Goal: Task Accomplishment & Management: Complete application form

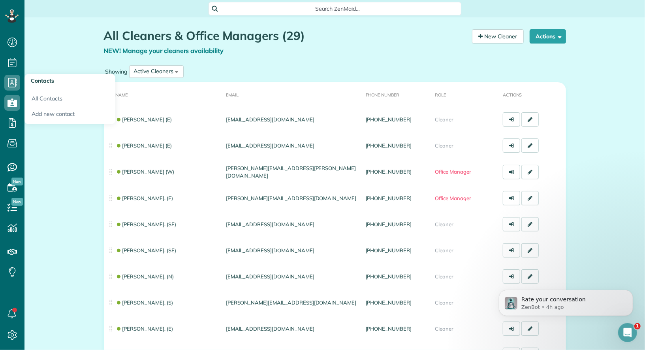
scroll to position [8, 0]
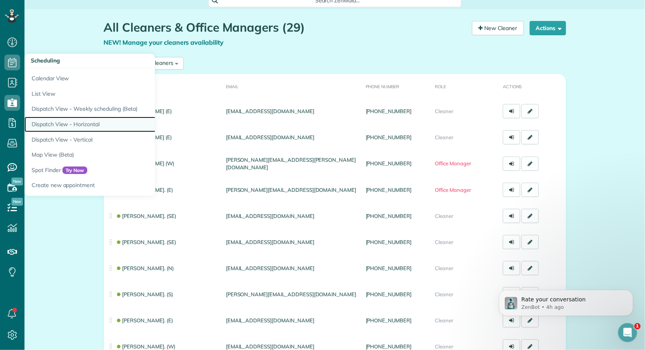
click at [68, 123] on link "Dispatch View - Horizontal" at bounding box center [123, 124] width 198 height 15
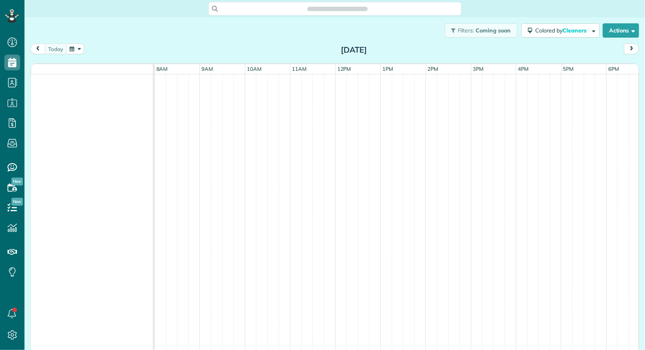
scroll to position [3, 3]
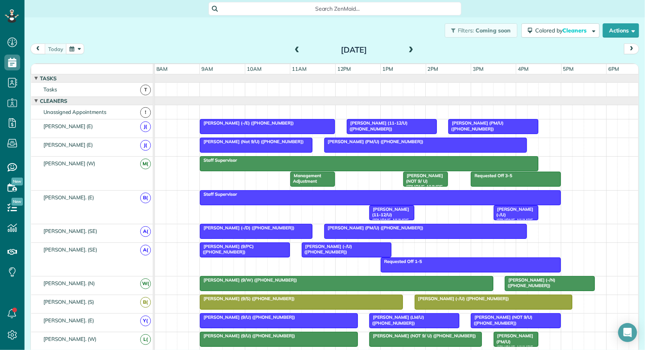
click at [77, 45] on button "button" at bounding box center [75, 48] width 18 height 11
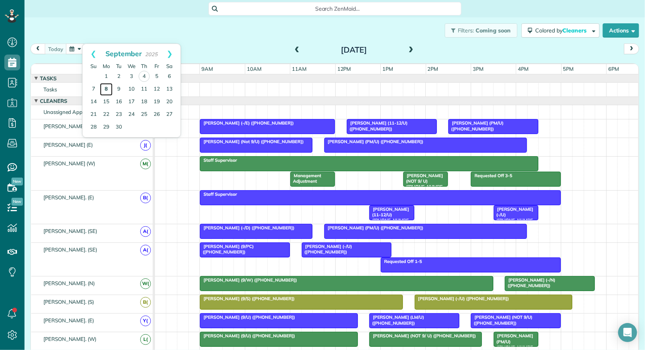
click at [105, 89] on link "8" at bounding box center [106, 89] width 13 height 13
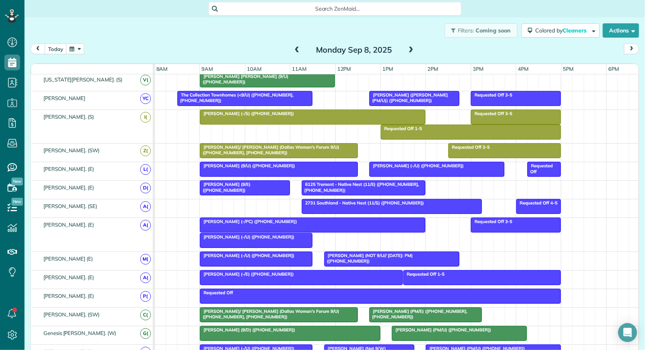
scroll to position [322, 0]
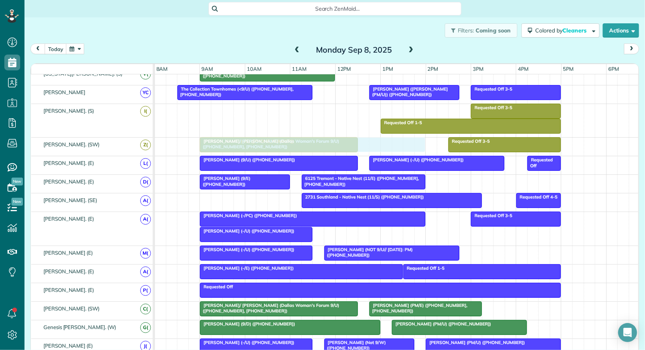
drag, startPoint x: 289, startPoint y: 108, endPoint x: 287, endPoint y: 143, distance: 34.8
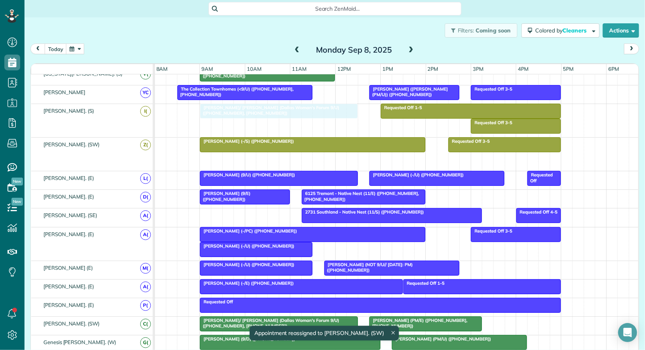
drag, startPoint x: 243, startPoint y: 154, endPoint x: 245, endPoint y: 127, distance: 27.7
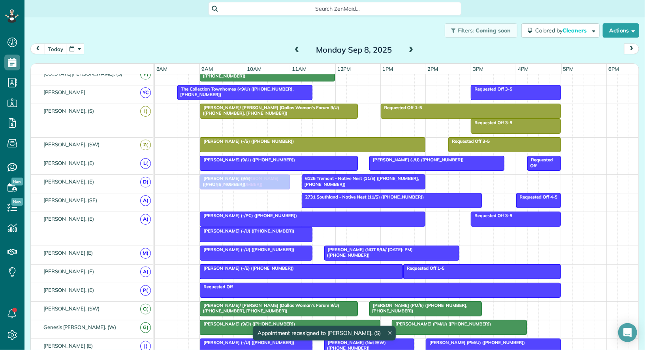
drag, startPoint x: 389, startPoint y: 85, endPoint x: 220, endPoint y: 175, distance: 191.4
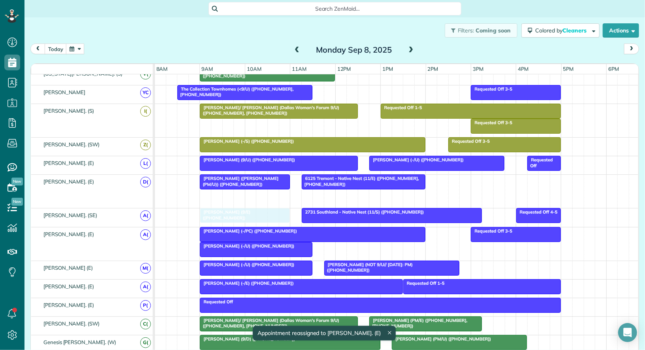
drag, startPoint x: 225, startPoint y: 191, endPoint x: 225, endPoint y: 203, distance: 12.2
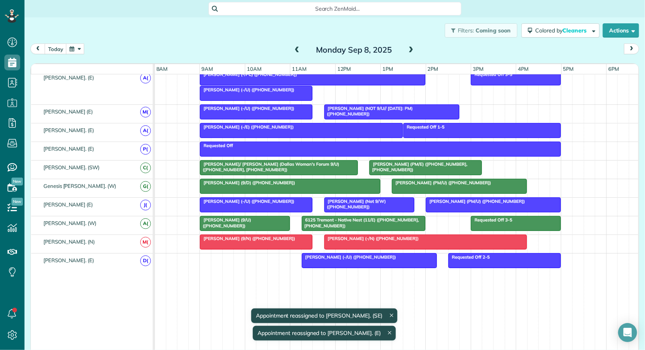
scroll to position [0, 0]
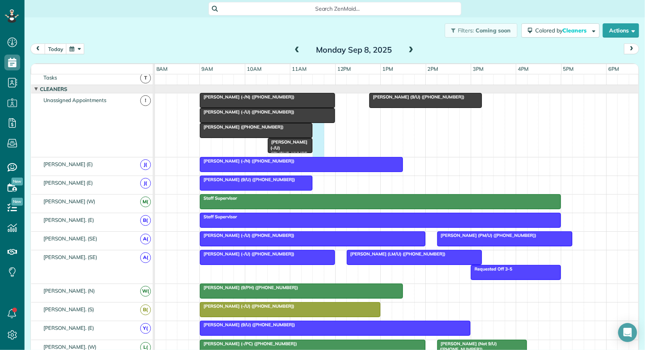
click at [318, 148] on div "Spencer Fontein (9/U) (+19453451616) Josie Garba (+18135031616) Nuri Ersahin (-…" at bounding box center [397, 124] width 485 height 63
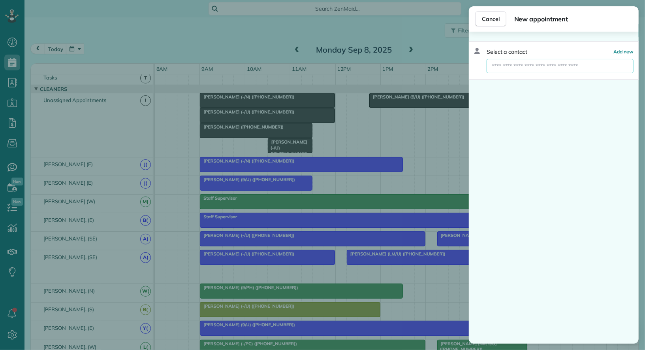
click at [529, 64] on input "text" at bounding box center [560, 66] width 147 height 14
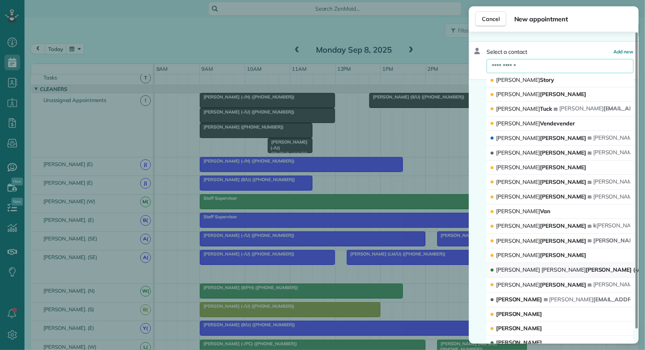
type input "**********"
click at [533, 266] on span "Amy Lichten walter (-/N)" at bounding box center [570, 269] width 149 height 7
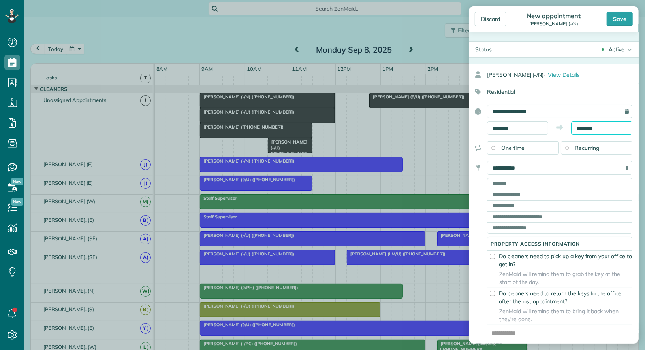
click at [589, 131] on body "Dashboard Scheduling Calendar View List View Dispatch View - Weekly scheduling …" at bounding box center [322, 175] width 645 height 350
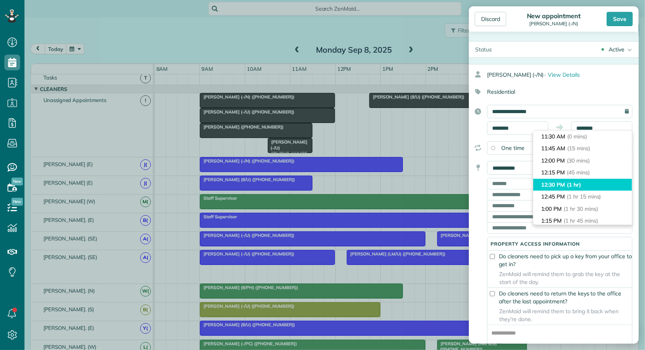
type input "********"
click at [581, 182] on span "(1 hr)" at bounding box center [574, 184] width 14 height 7
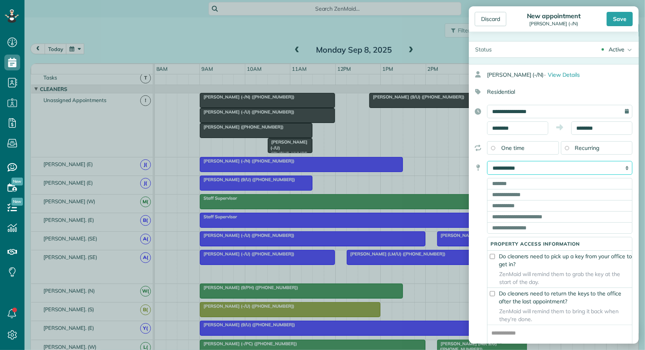
click at [561, 167] on select "**********" at bounding box center [559, 168] width 145 height 14
select select "*******"
click at [487, 161] on select "**********" at bounding box center [559, 168] width 145 height 14
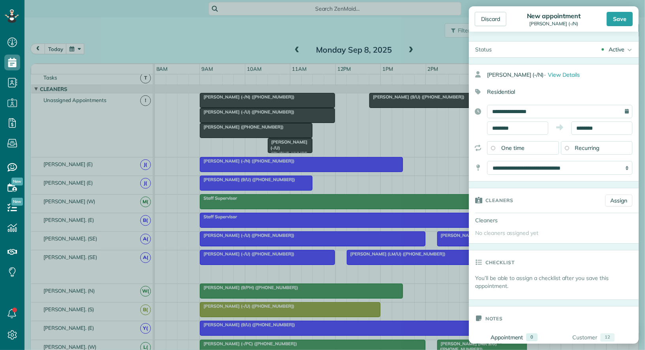
click at [611, 47] on div "Active" at bounding box center [617, 49] width 16 height 8
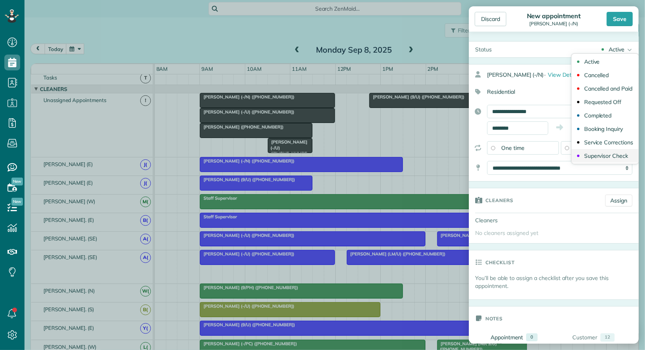
click at [610, 150] on link "Supervisor Check" at bounding box center [605, 155] width 67 height 13
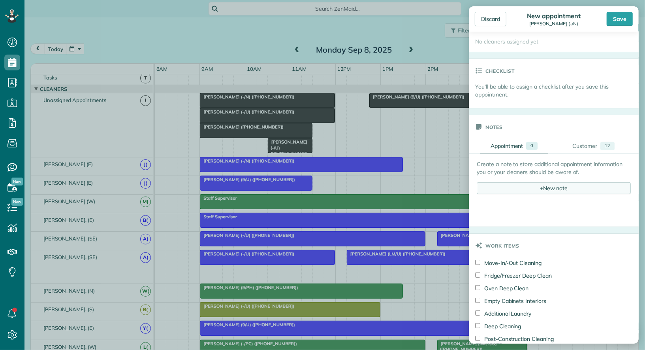
click at [553, 186] on div "+ New note" at bounding box center [554, 188] width 154 height 12
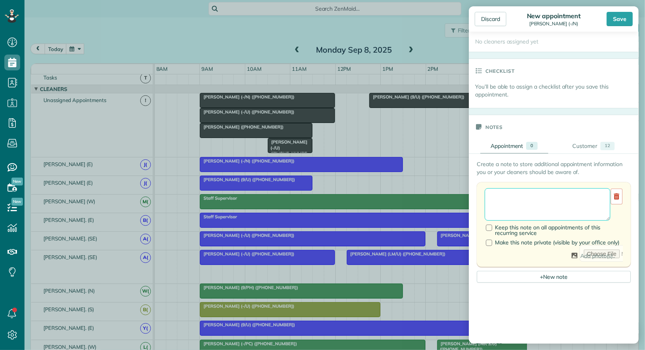
click at [525, 201] on textarea at bounding box center [548, 204] width 126 height 32
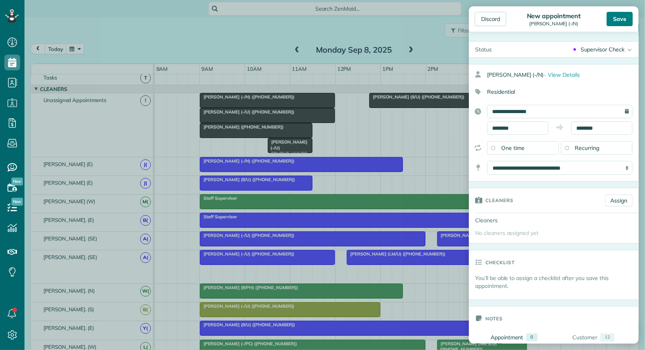
type textarea "**********"
click at [618, 18] on div "Save" at bounding box center [620, 19] width 26 height 14
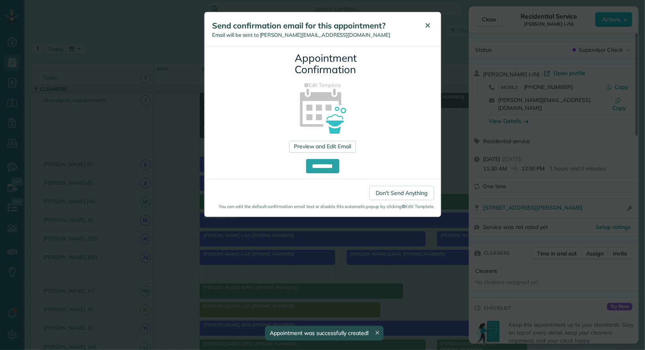
click at [428, 24] on span "✕" at bounding box center [428, 25] width 6 height 9
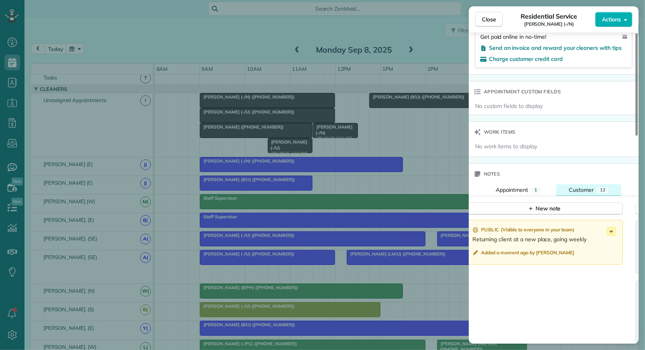
click at [584, 186] on span "Customer" at bounding box center [581, 189] width 25 height 7
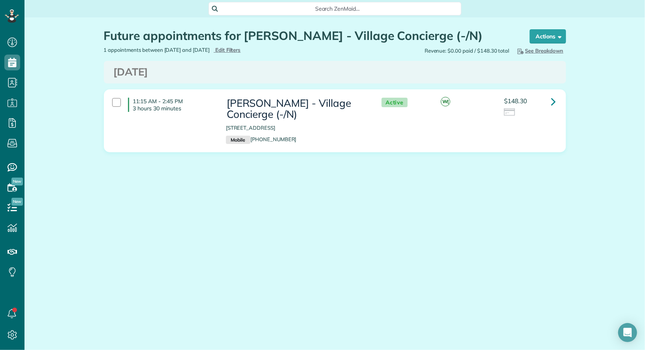
scroll to position [3, 3]
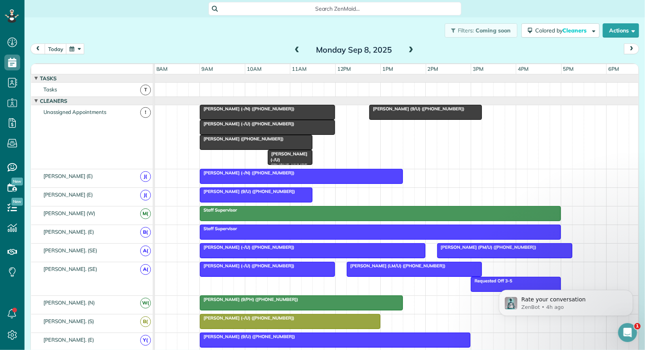
scroll to position [101, 0]
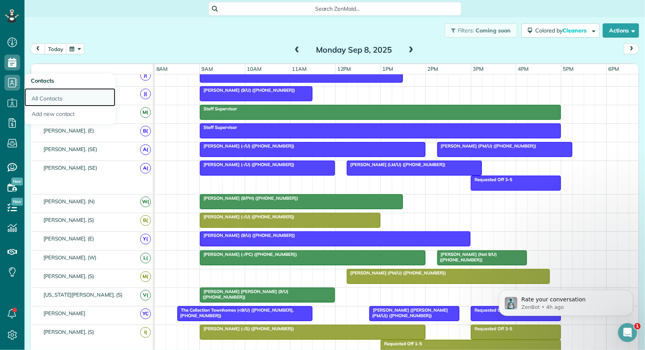
click at [43, 96] on link "All Contacts" at bounding box center [69, 97] width 91 height 18
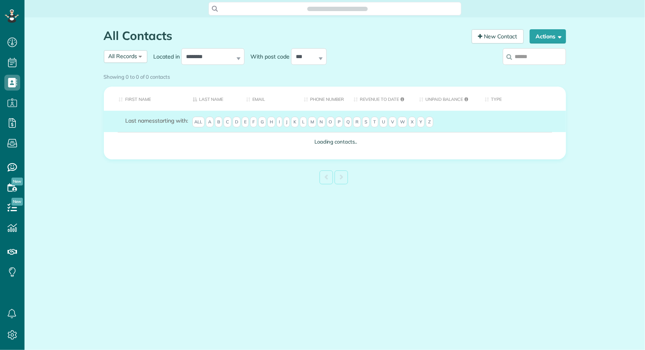
scroll to position [3, 3]
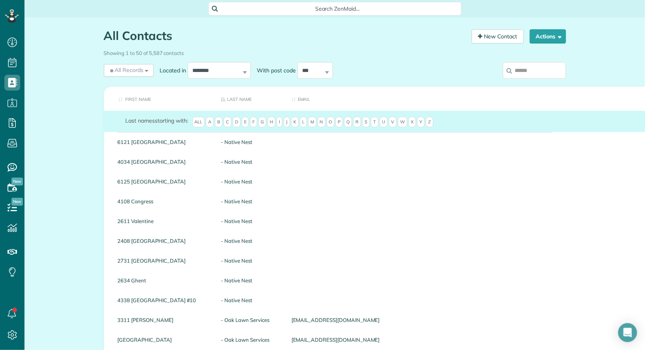
click at [526, 71] on input "search" at bounding box center [534, 70] width 63 height 17
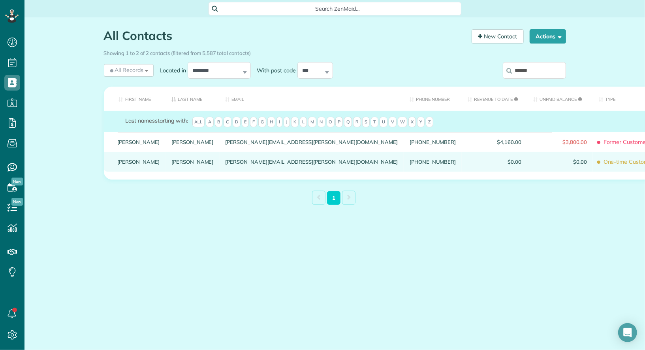
type input "******"
click at [124, 164] on link "Patrick" at bounding box center [139, 162] width 42 height 6
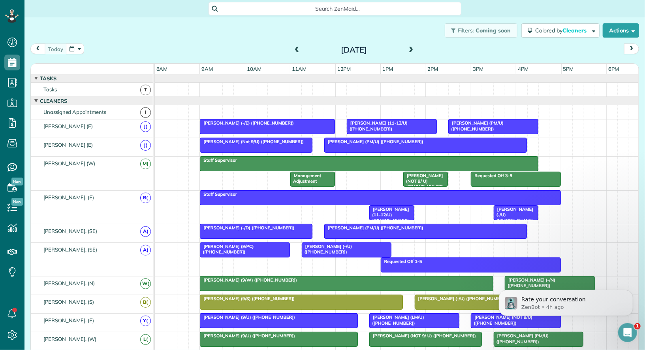
scroll to position [3, 3]
